Goal: Transaction & Acquisition: Purchase product/service

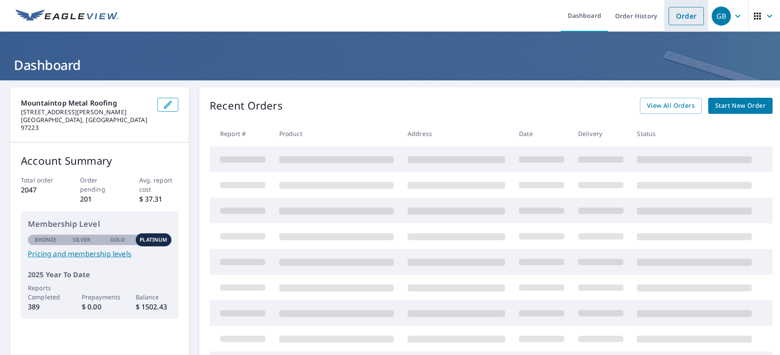
click at [672, 22] on link "Order" at bounding box center [685, 16] width 35 height 18
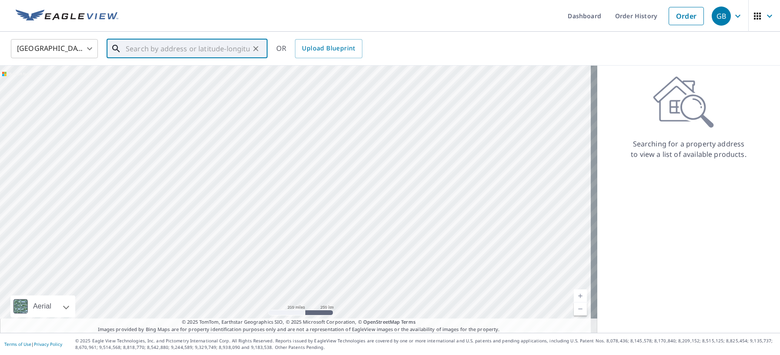
click at [216, 55] on input "text" at bounding box center [188, 49] width 124 height 24
paste input "[STREET_ADDRESS]"
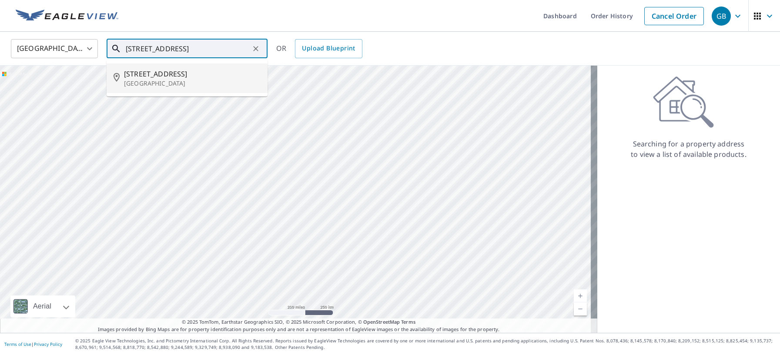
click at [214, 79] on p "[GEOGRAPHIC_DATA]" at bounding box center [192, 83] width 137 height 9
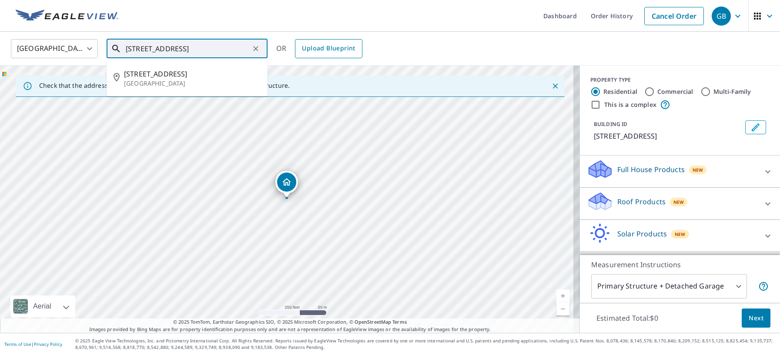
scroll to position [0, 2]
drag, startPoint x: 125, startPoint y: 48, endPoint x: 377, endPoint y: 58, distance: 252.0
click at [377, 58] on div "[GEOGRAPHIC_DATA] [GEOGRAPHIC_DATA] ​ [STREET_ADDRESS] ​ [STREET_ADDRESS] OR Up…" at bounding box center [386, 48] width 765 height 20
paste input "[STREET_ADDRESS]"
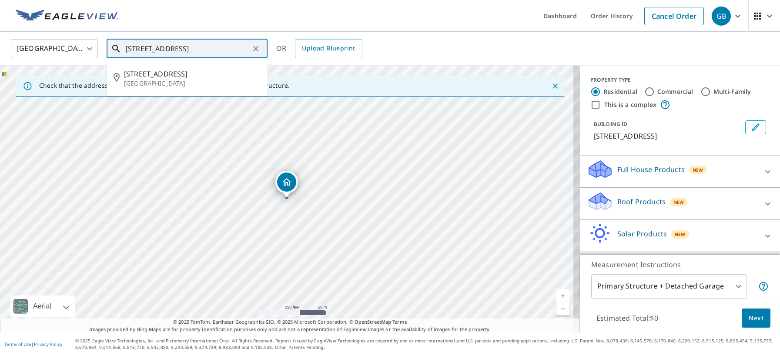
type input "[STREET_ADDRESS]"
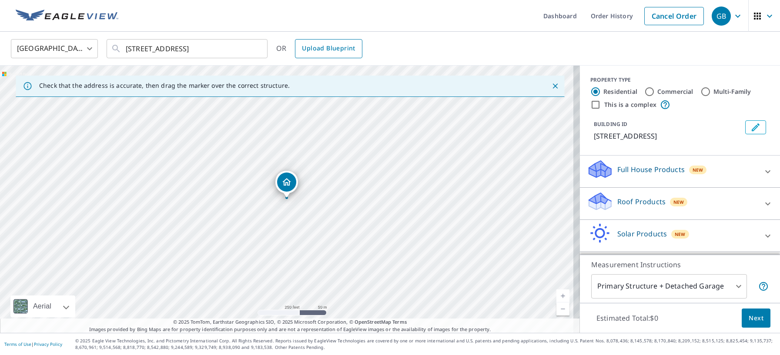
scroll to position [0, 0]
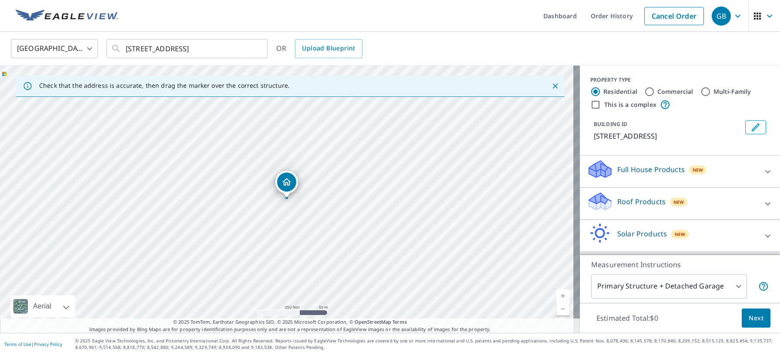
click at [624, 197] on p "Roof Products" at bounding box center [641, 202] width 48 height 10
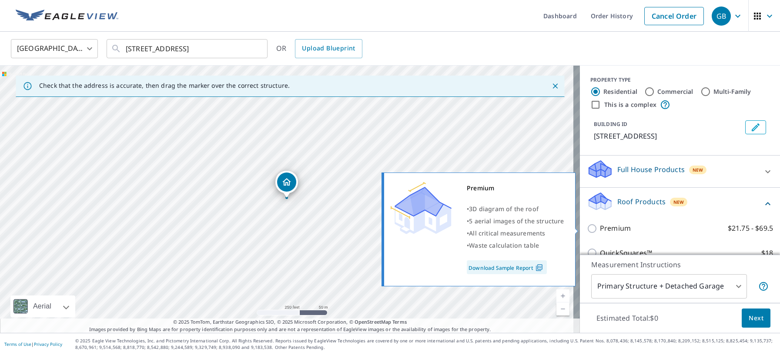
click at [587, 227] on input "Premium $21.75 - $69.5" at bounding box center [593, 229] width 13 height 10
checkbox input "true"
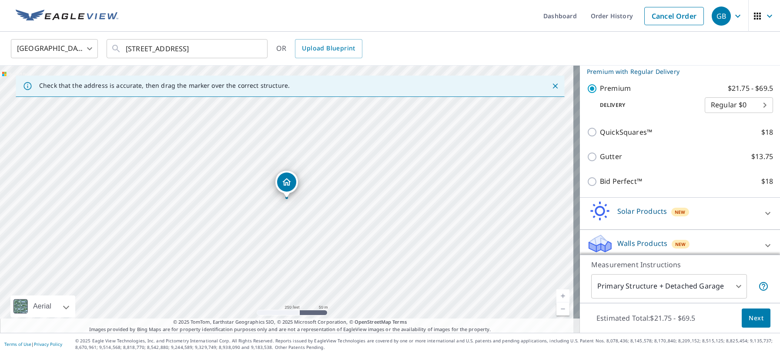
scroll to position [157, 0]
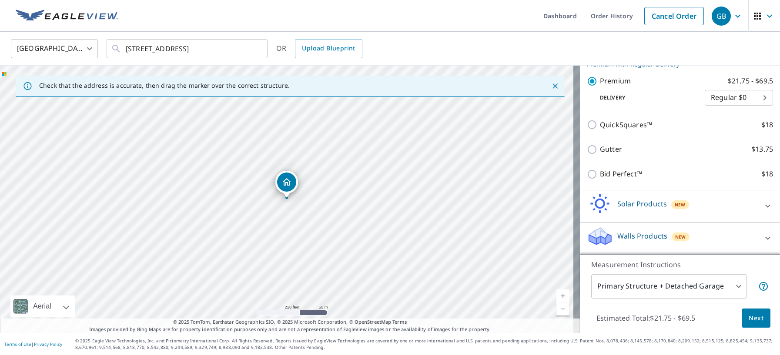
click at [748, 316] on span "Next" at bounding box center [755, 318] width 15 height 11
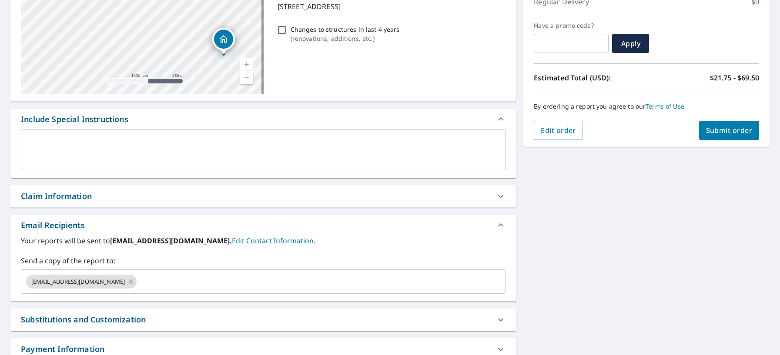
scroll to position [137, 0]
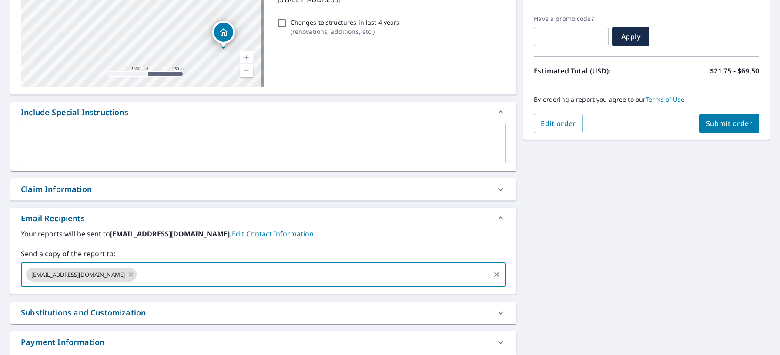
click at [257, 280] on input "text" at bounding box center [313, 275] width 351 height 17
type input "[EMAIL_ADDRESS][DOMAIN_NAME]"
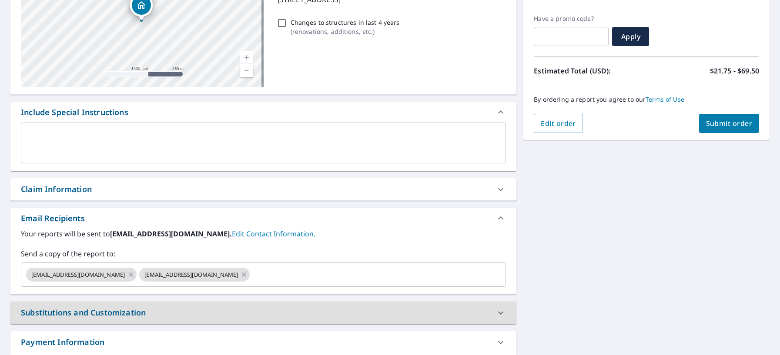
click at [714, 124] on span "Submit order" at bounding box center [729, 124] width 47 height 10
checkbox input "true"
